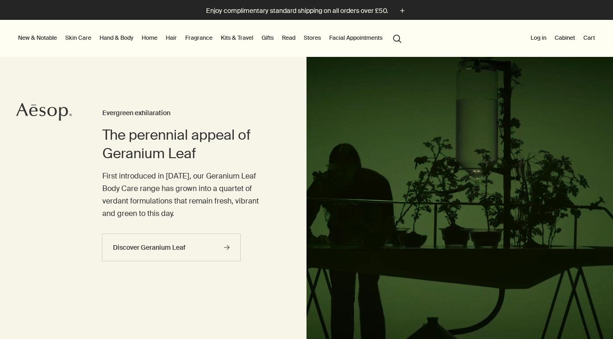
click at [540, 37] on button "Log in" at bounding box center [538, 37] width 19 height 11
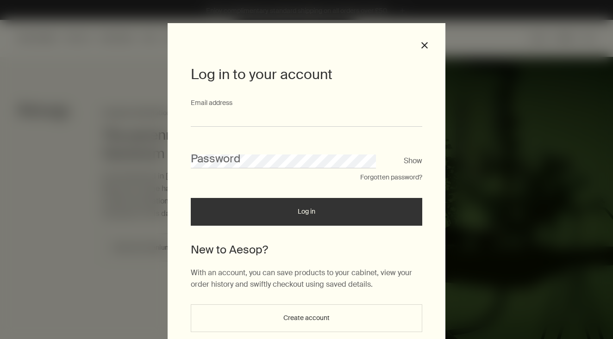
click at [249, 112] on input "Email address" at bounding box center [306, 118] width 231 height 17
click at [198, 119] on input "**********" at bounding box center [306, 118] width 231 height 17
click at [277, 117] on input "**********" at bounding box center [306, 118] width 231 height 17
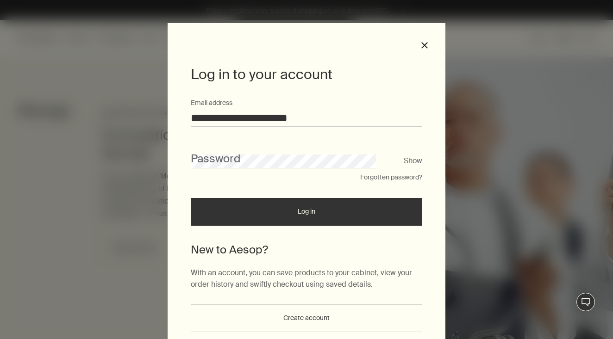
type input "**********"
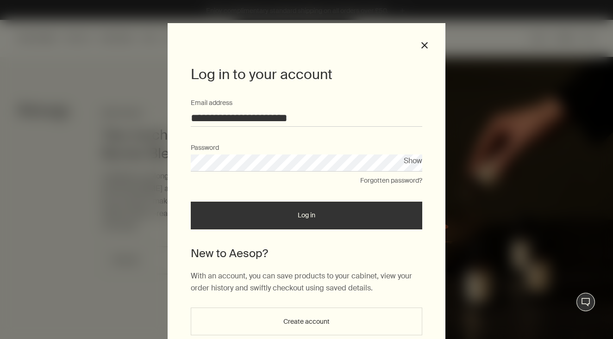
click at [306, 215] on button "Log in" at bounding box center [306, 216] width 231 height 28
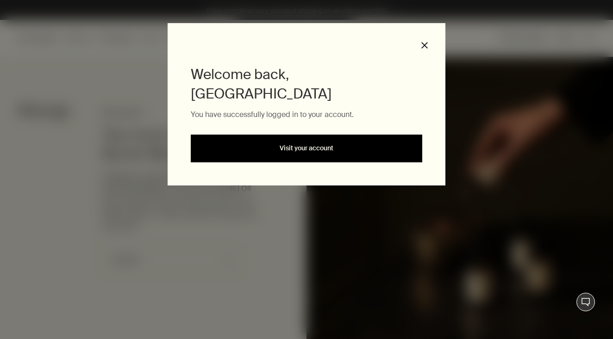
click at [249, 135] on link "Visit your account" at bounding box center [306, 149] width 231 height 28
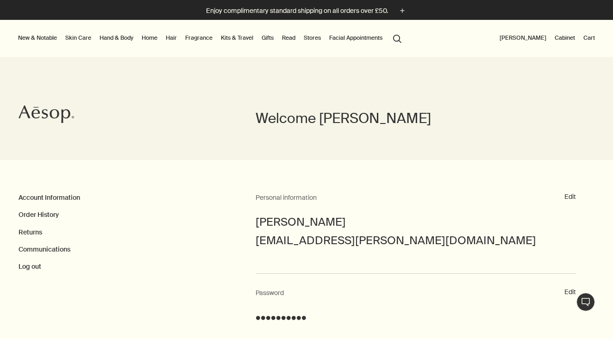
click at [56, 111] on icon "Aesop" at bounding box center [47, 114] width 56 height 19
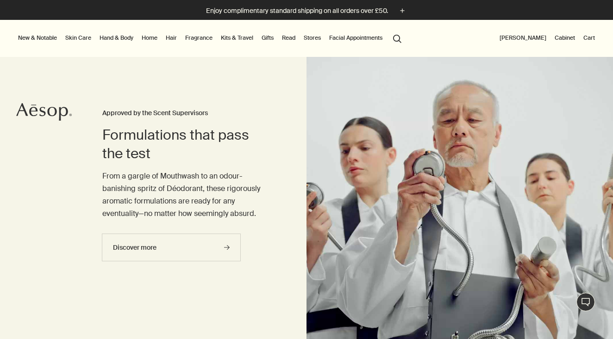
click at [403, 40] on button "search Search" at bounding box center [397, 38] width 17 height 18
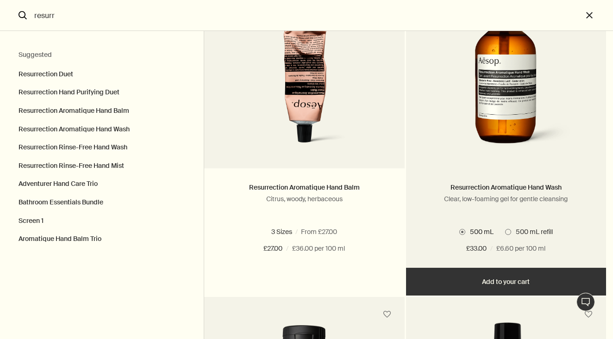
scroll to position [436, 0]
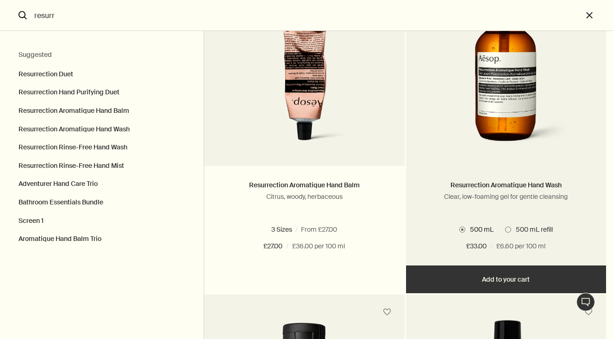
click at [505, 276] on button "Add Add to your cart" at bounding box center [506, 280] width 200 height 28
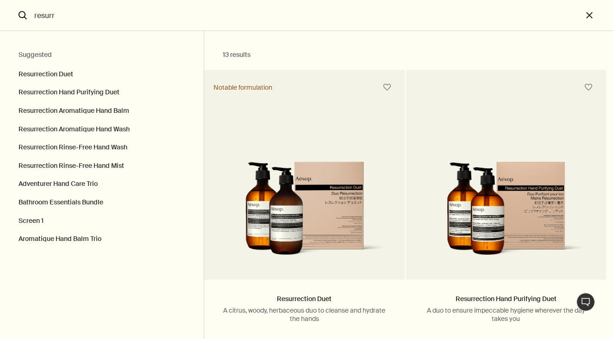
scroll to position [0, 0]
click at [21, 17] on icon "search" at bounding box center [23, 15] width 8 height 8
click at [45, 13] on input "resurr" at bounding box center [307, 15] width 552 height 31
drag, startPoint x: 59, startPoint y: 16, endPoint x: 37, endPoint y: 14, distance: 21.9
click at [37, 14] on input "resurr" at bounding box center [307, 15] width 552 height 31
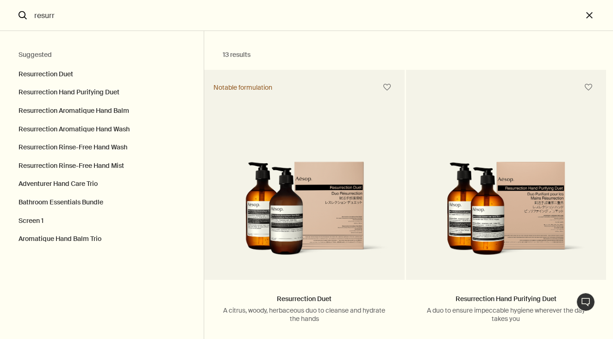
type input "r"
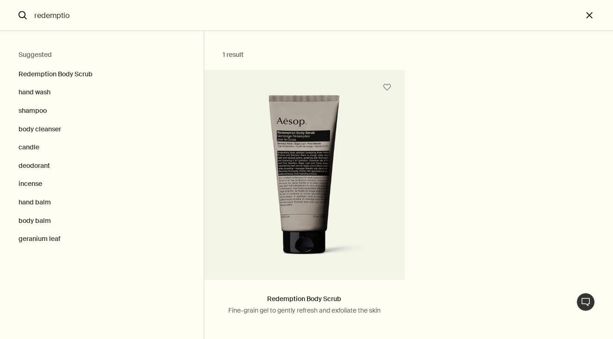
type input "redemptio"
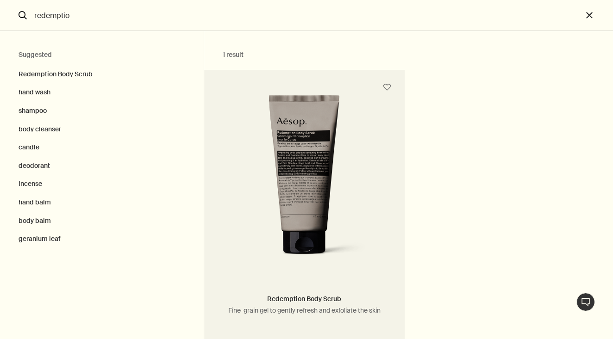
type output "1 resultRedemption Body ScrubFine-grain gel to gently refresh and exfoliate the…"
drag, startPoint x: 37, startPoint y: 14, endPoint x: 288, endPoint y: 147, distance: 283.9
click at [288, 147] on img "Search" at bounding box center [304, 180] width 144 height 171
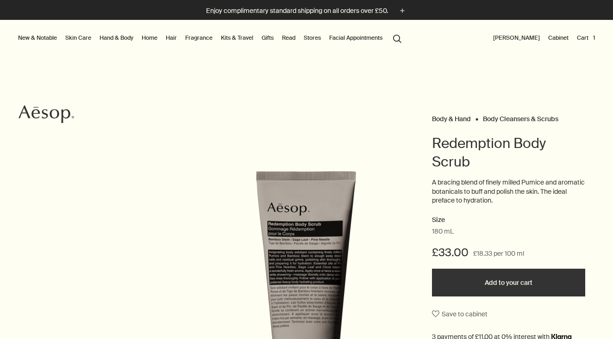
scroll to position [11, 0]
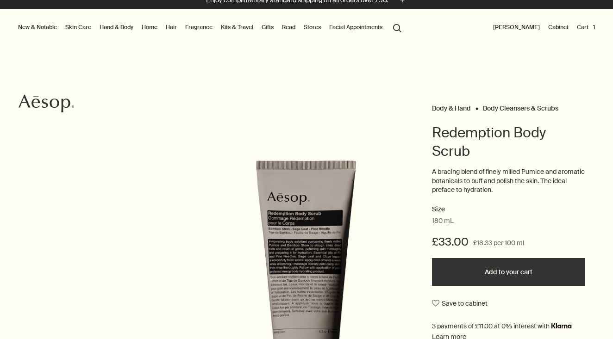
click at [475, 270] on button "Add to your cart" at bounding box center [508, 272] width 153 height 28
click at [399, 28] on button "search Search" at bounding box center [397, 28] width 17 height 18
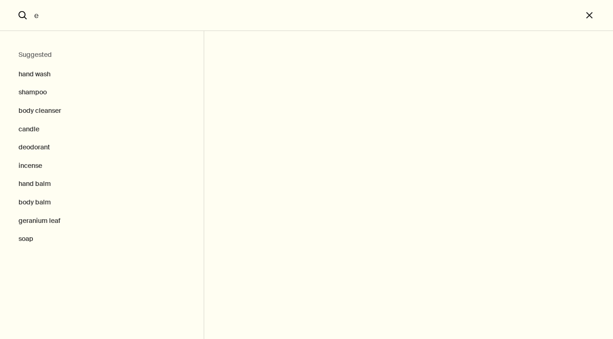
type input "ei"
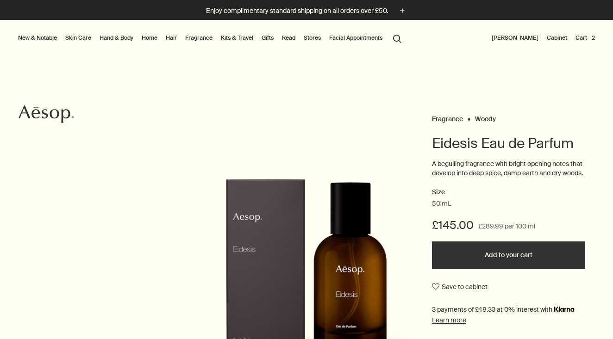
click at [476, 257] on button "Add to your cart" at bounding box center [508, 256] width 153 height 28
click at [399, 36] on button "search Search" at bounding box center [397, 38] width 17 height 18
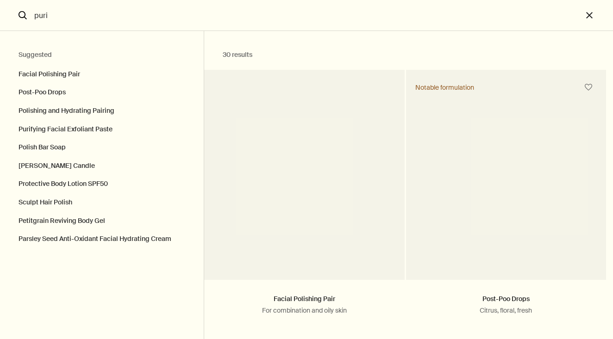
type input "purif"
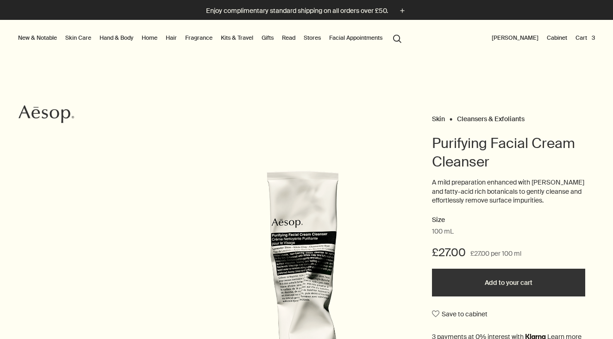
click at [483, 280] on button "Add to your cart" at bounding box center [508, 283] width 153 height 28
click at [584, 40] on button "Cart 4" at bounding box center [585, 37] width 24 height 11
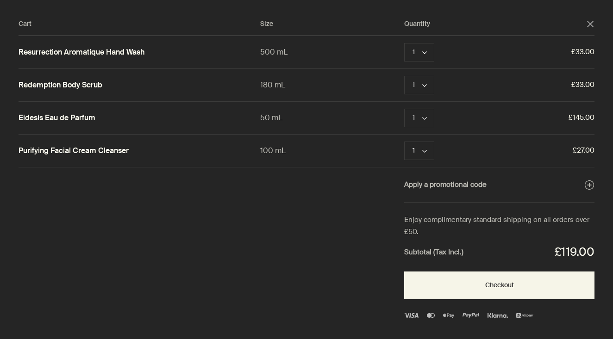
click at [587, 25] on icon "close" at bounding box center [590, 24] width 6 height 6
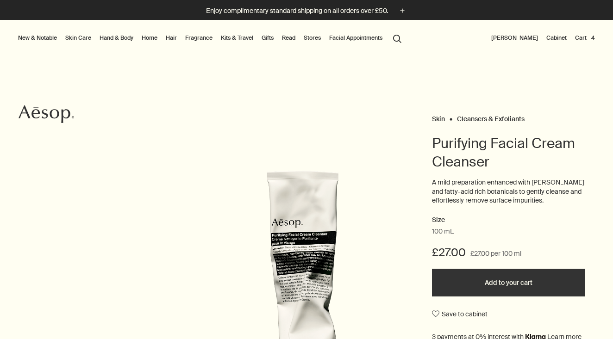
click at [396, 39] on button "search Search" at bounding box center [397, 38] width 17 height 18
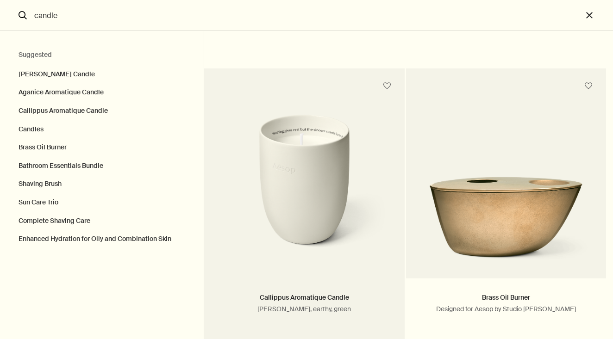
scroll to position [86, 0]
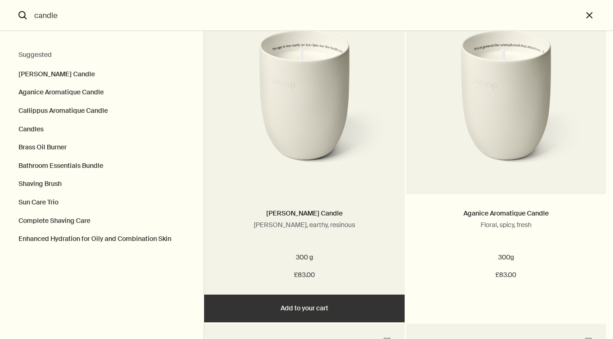
type input "candle"
click at [303, 307] on button "Add Add to your cart" at bounding box center [304, 309] width 200 height 28
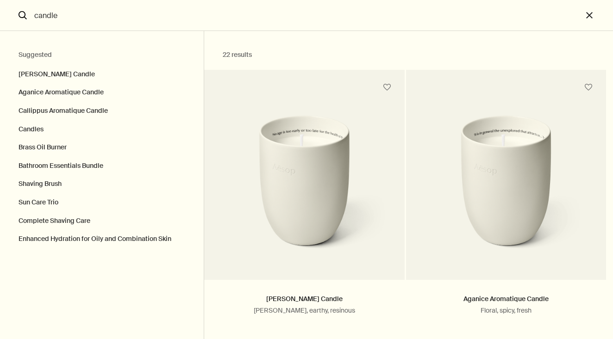
scroll to position [0, 0]
click at [592, 13] on button "close" at bounding box center [597, 15] width 31 height 31
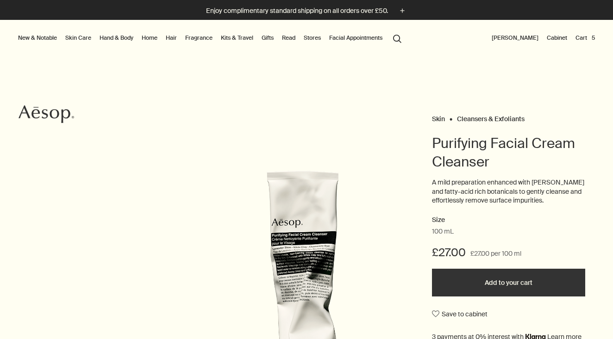
click at [587, 42] on button "Cart 5" at bounding box center [584, 37] width 23 height 11
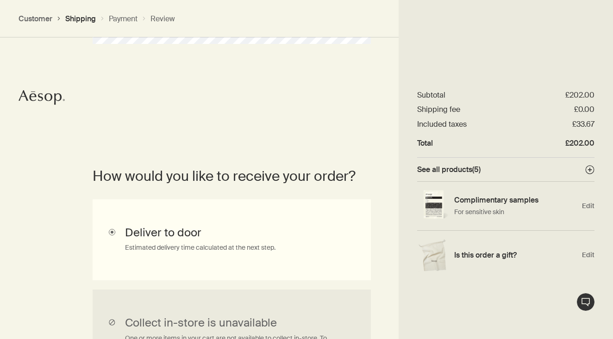
scroll to position [130, 0]
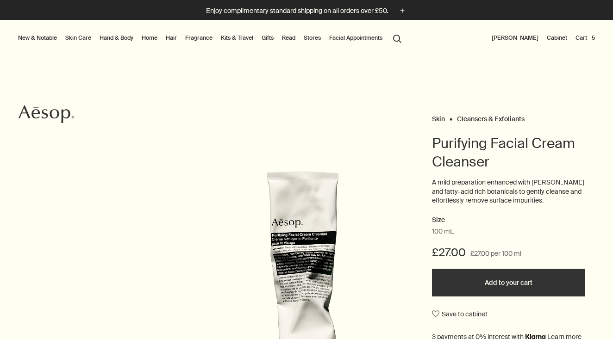
click at [581, 40] on button "Cart 5" at bounding box center [584, 37] width 23 height 11
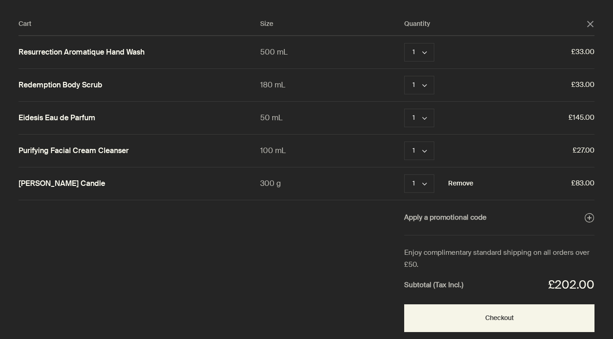
click at [463, 187] on button "Remove" at bounding box center [460, 183] width 25 height 11
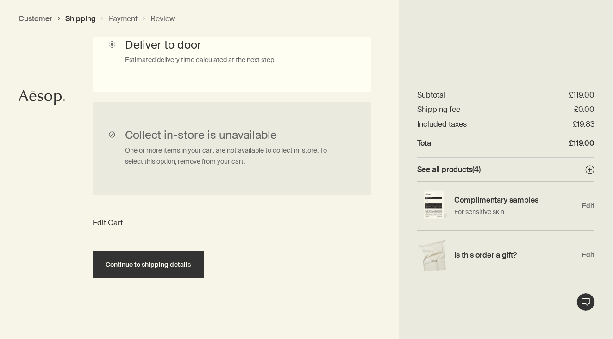
scroll to position [318, 0]
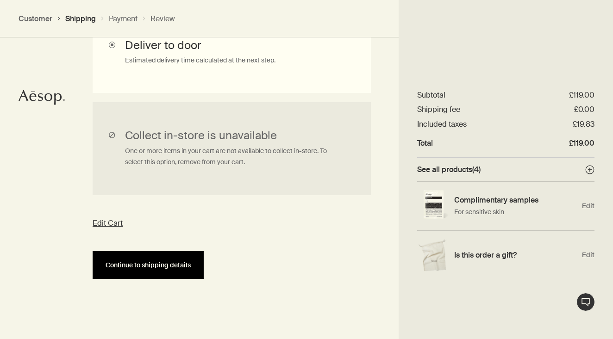
click at [126, 263] on span "Continue to shipping details" at bounding box center [148, 265] width 85 height 7
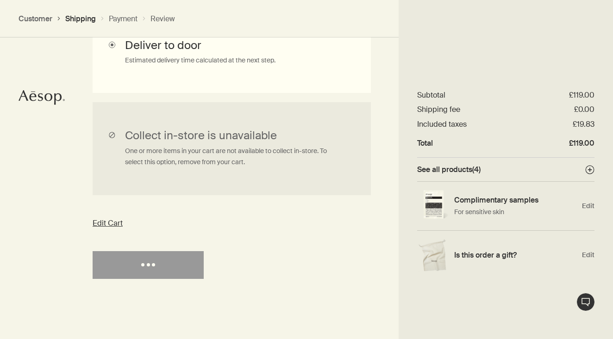
select select "GB"
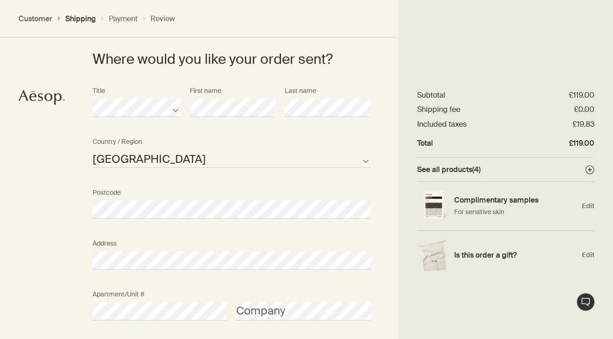
scroll to position [443, 0]
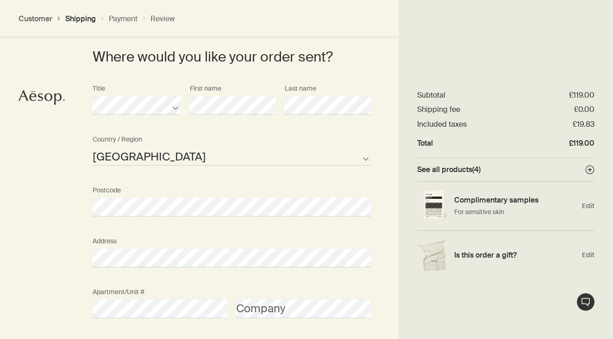
click at [49, 299] on div "Where would you like your order sent? Title First name Last name Guernsey Isle …" at bounding box center [306, 264] width 613 height 556
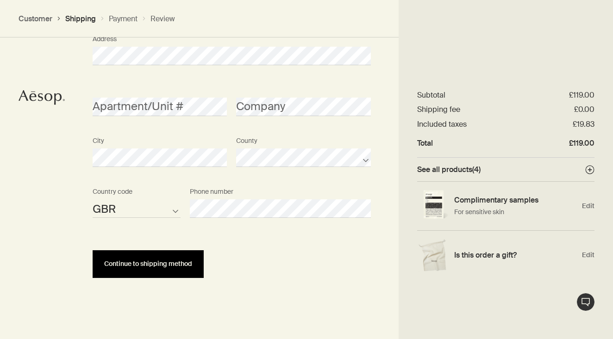
scroll to position [644, 0]
click at [134, 269] on button "Continue to shipping method" at bounding box center [148, 265] width 111 height 28
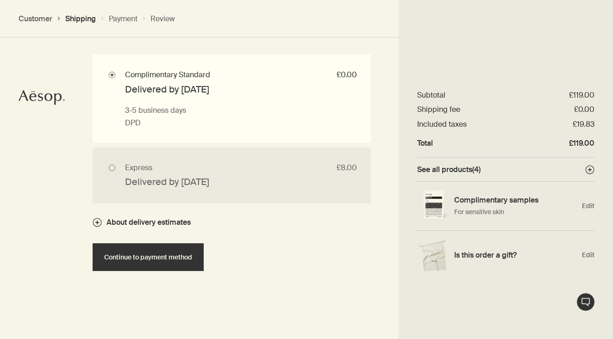
scroll to position [889, 0]
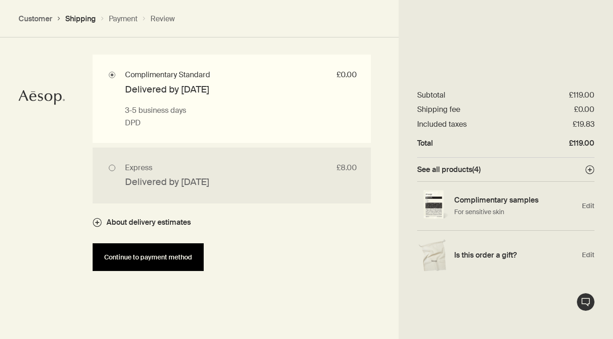
click at [131, 248] on button "Continue to payment method" at bounding box center [148, 257] width 111 height 28
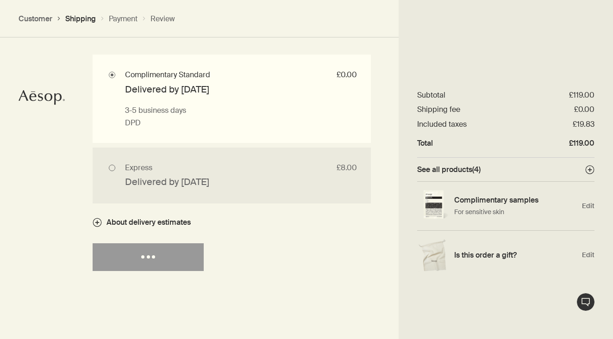
select select "GB"
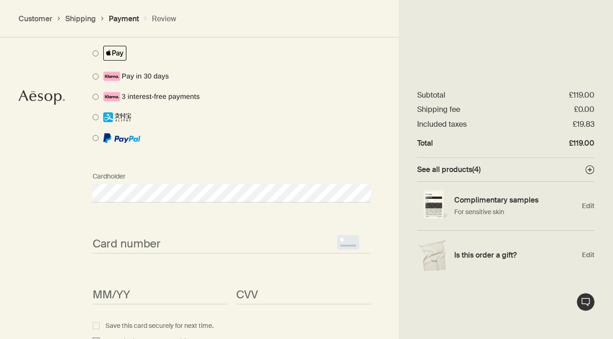
scroll to position [782, 0]
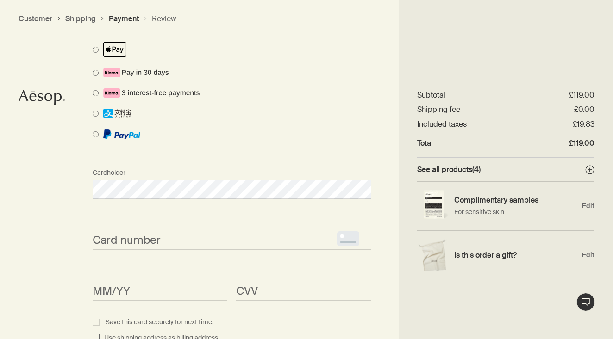
click at [78, 176] on section "How would you like to pay? Pay with Credit Card Pay with Gift Card Cardholder C…" at bounding box center [232, 329] width 334 height 852
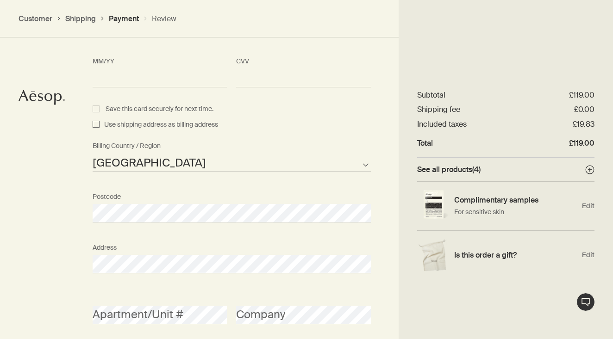
scroll to position [997, 0]
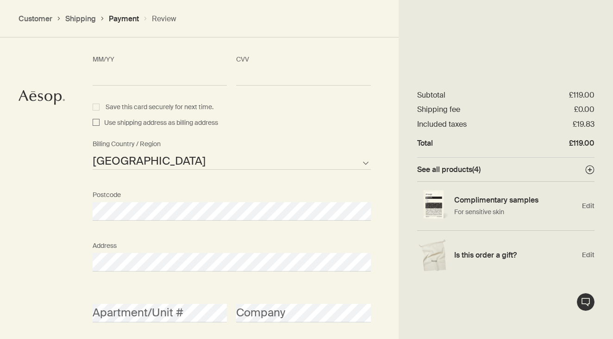
click at [97, 119] on input "Use shipping address as billing address" at bounding box center [96, 123] width 7 height 11
checkbox input "true"
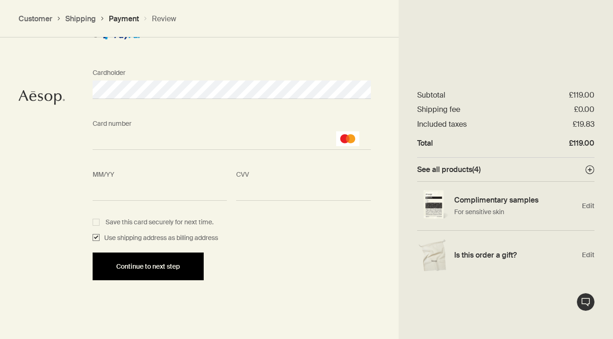
click at [162, 270] on button "Continue to next step" at bounding box center [148, 267] width 111 height 28
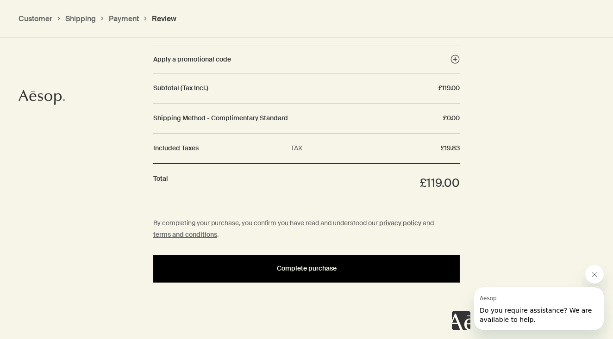
scroll to position [1170, 0]
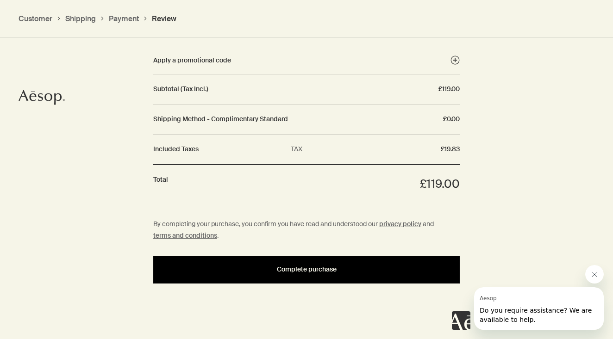
click at [343, 266] on div "Complete purchase" at bounding box center [306, 269] width 284 height 7
